Goal: Information Seeking & Learning: Check status

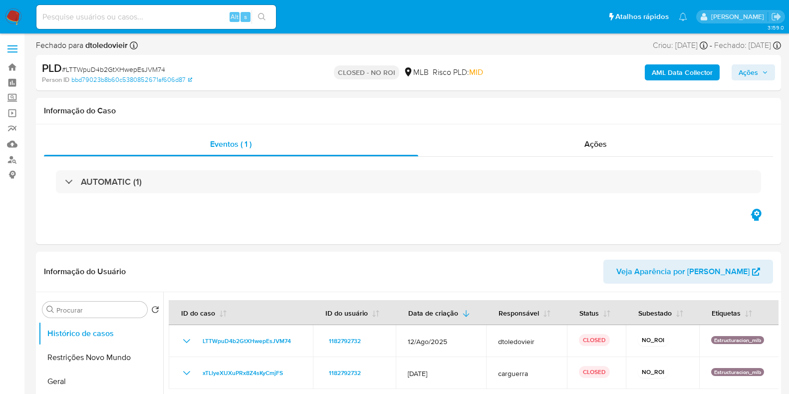
select select "10"
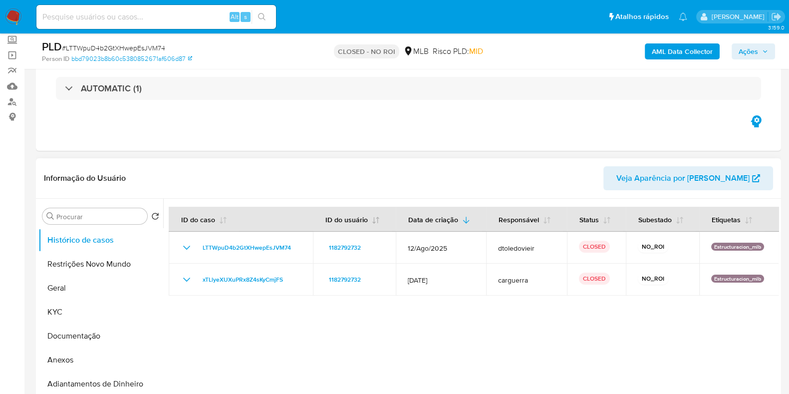
scroll to position [62, 0]
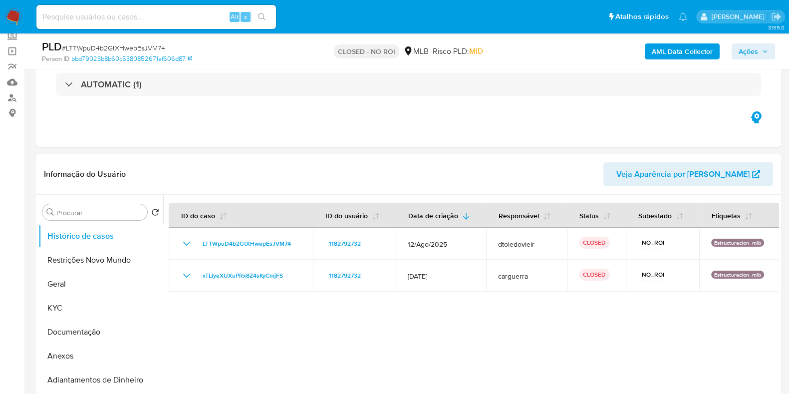
click at [369, 50] on p "CLOSED - NO ROI" at bounding box center [366, 51] width 65 height 14
drag, startPoint x: 467, startPoint y: 103, endPoint x: 473, endPoint y: 103, distance: 6.0
click at [469, 104] on div "AUTOMATIC (1)" at bounding box center [408, 84] width 729 height 50
drag, startPoint x: 503, startPoint y: 48, endPoint x: 324, endPoint y: 38, distance: 178.9
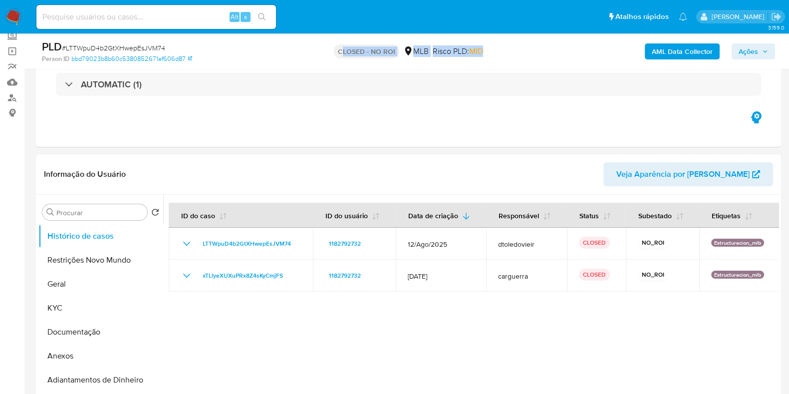
click at [338, 40] on div "CLOSED - NO ROI MLB Risco PLD: MID" at bounding box center [408, 50] width 242 height 23
click at [299, 58] on div "CLOSED - NO ROI MLB Risco PLD: MID" at bounding box center [408, 50] width 242 height 23
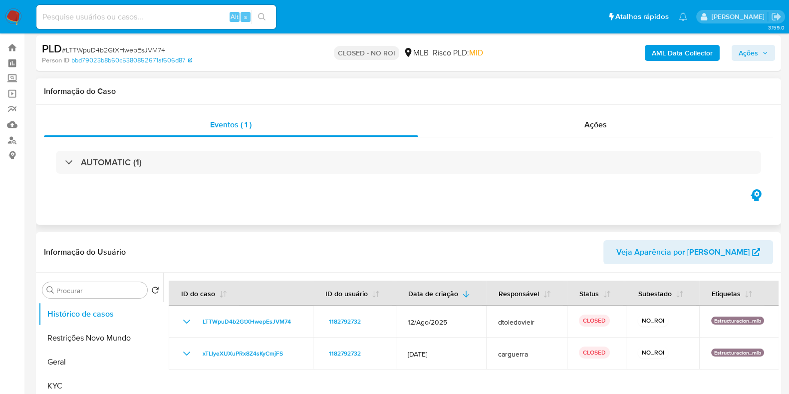
scroll to position [0, 0]
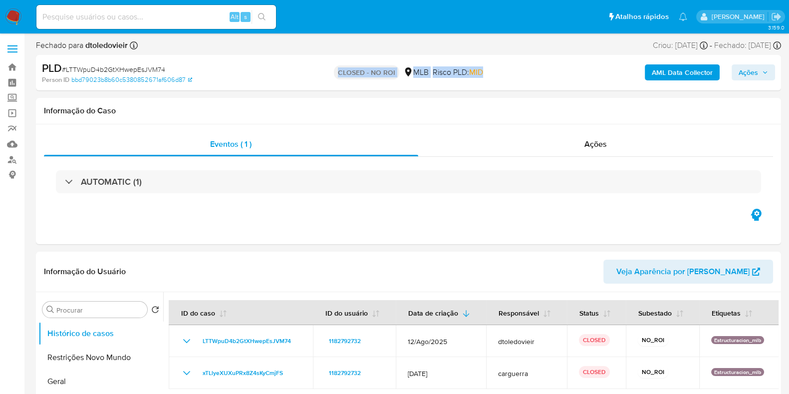
drag, startPoint x: 419, startPoint y: 78, endPoint x: 299, endPoint y: 73, distance: 119.4
click at [299, 73] on div "CLOSED - NO ROI MLB Risco PLD: MID" at bounding box center [408, 72] width 242 height 23
click at [481, 69] on span "MID" at bounding box center [476, 71] width 14 height 11
click at [469, 75] on span "Risco PLD: MID" at bounding box center [458, 72] width 50 height 11
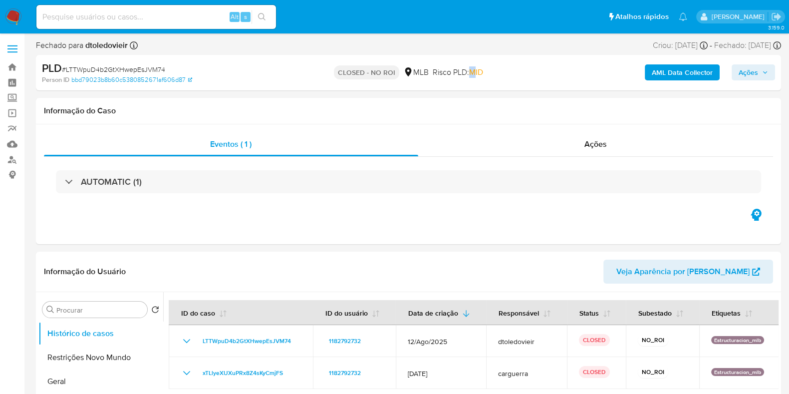
drag, startPoint x: 472, startPoint y: 72, endPoint x: 480, endPoint y: 70, distance: 7.7
click at [474, 73] on span "MID" at bounding box center [476, 71] width 14 height 11
click at [480, 71] on span "MID" at bounding box center [476, 71] width 14 height 11
click at [494, 66] on div "CLOSED - NO ROI MLB Risco PLD: MID" at bounding box center [408, 72] width 242 height 23
